Goal: Navigation & Orientation: Find specific page/section

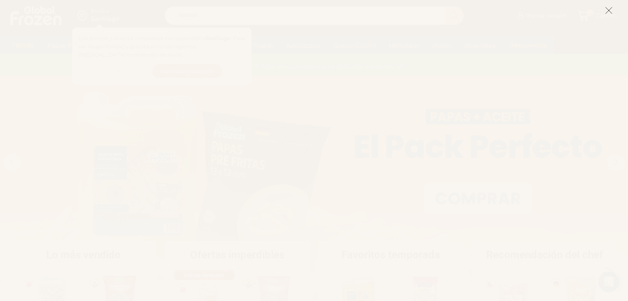
scroll to position [639, 0]
click at [609, 11] on line at bounding box center [608, 10] width 6 height 6
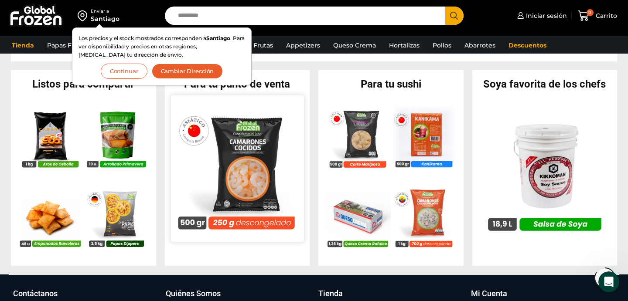
scroll to position [818, 0]
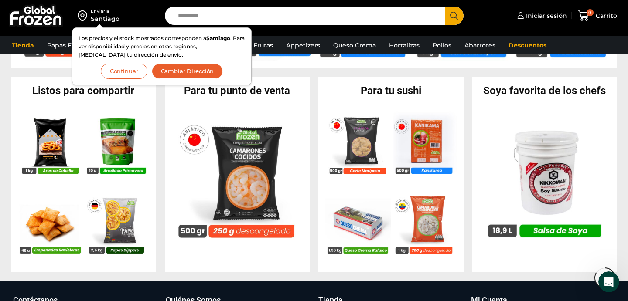
click at [131, 74] on button "Continuar" at bounding box center [124, 71] width 47 height 15
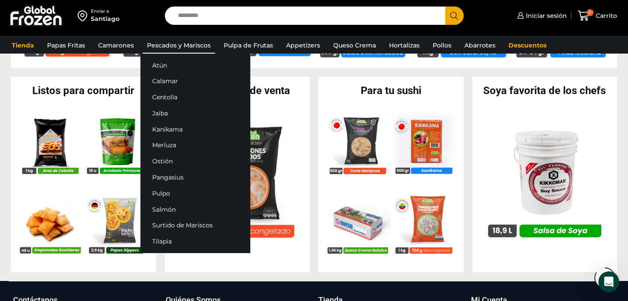
click at [185, 45] on link "Pescados y Mariscos" at bounding box center [179, 45] width 72 height 17
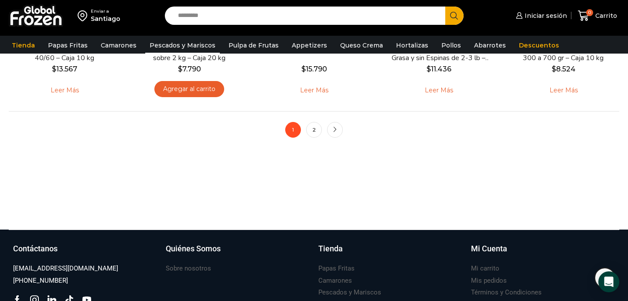
scroll to position [897, 0]
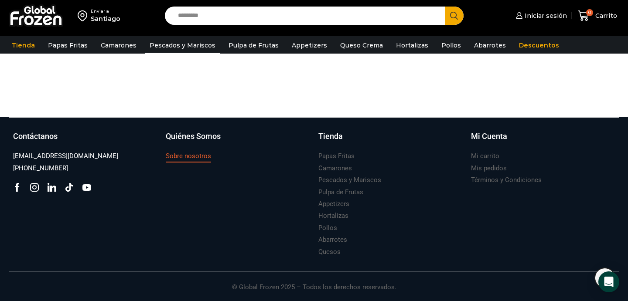
click at [194, 153] on h3 "Sobre nosotros" at bounding box center [188, 156] width 45 height 9
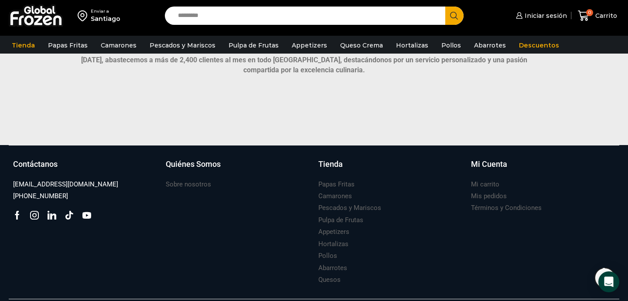
scroll to position [652, 0]
